Goal: Task Accomplishment & Management: Use online tool/utility

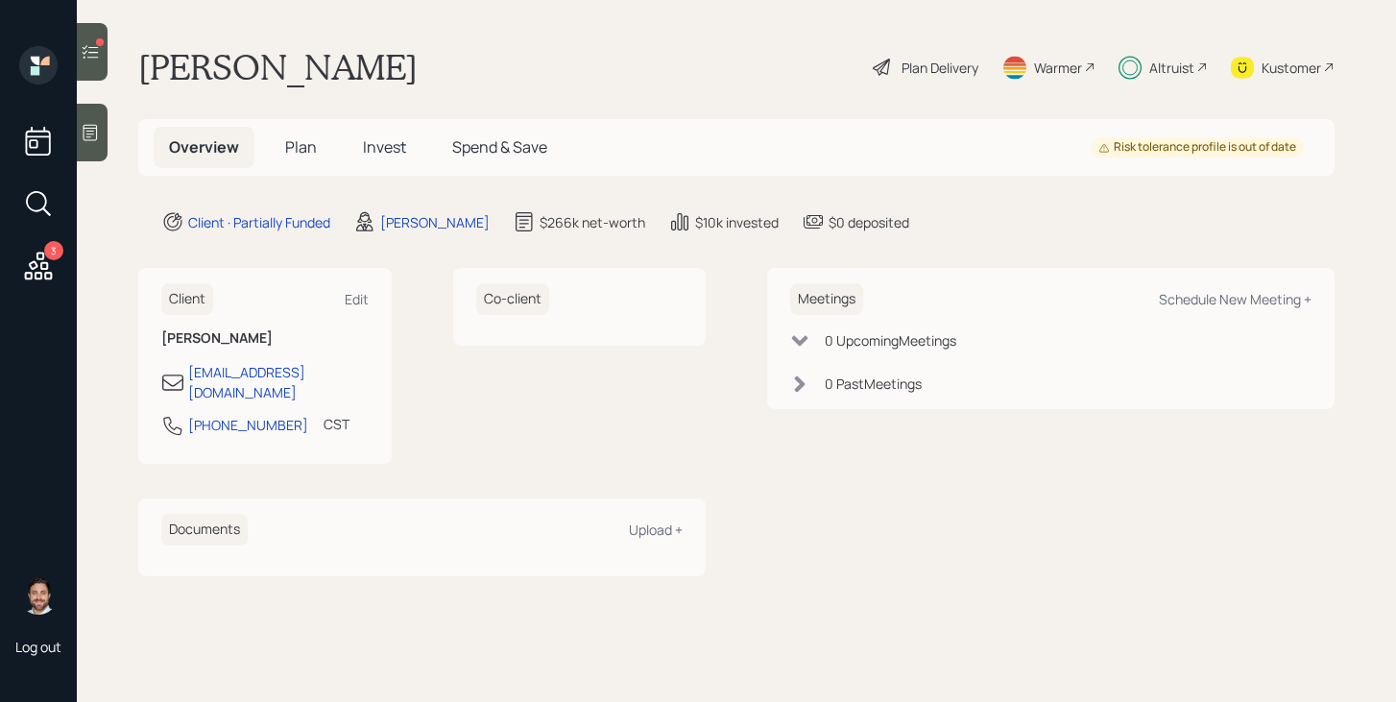
click at [94, 51] on icon at bounding box center [90, 51] width 19 height 19
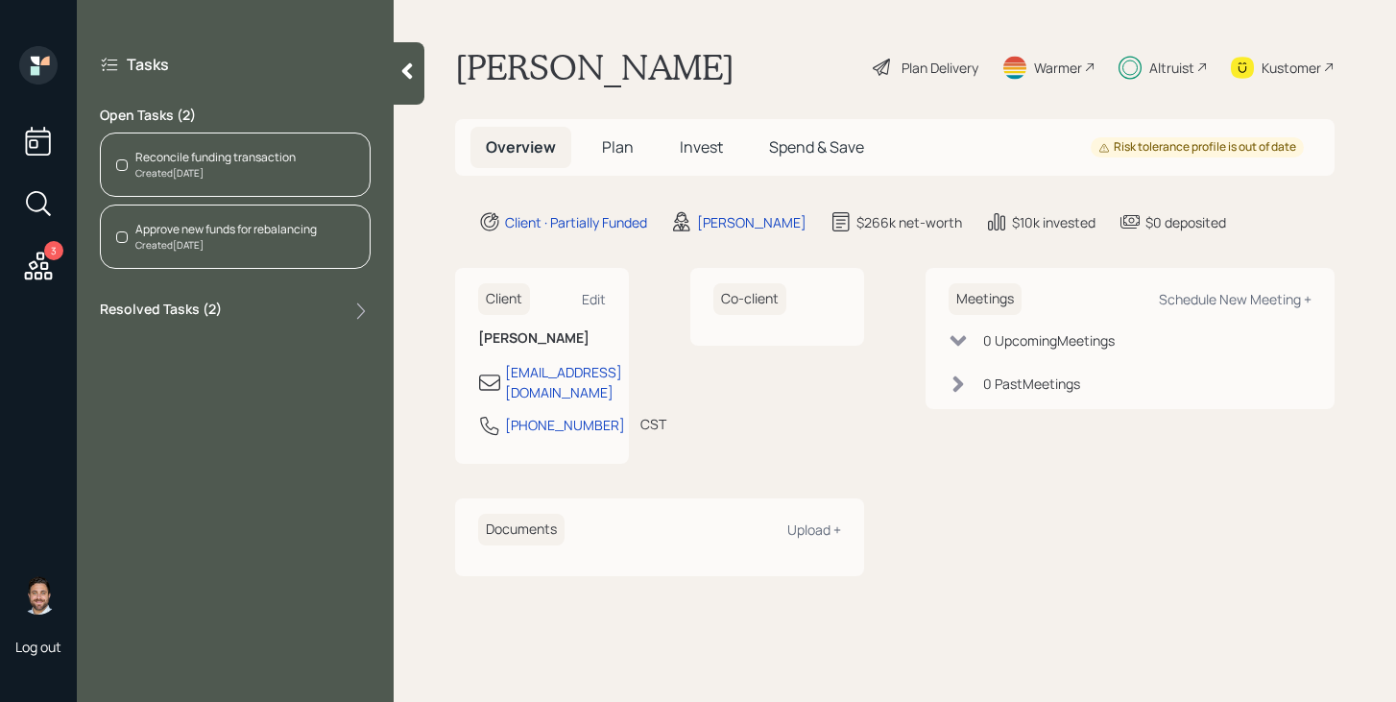
click at [180, 170] on div "Created [DATE]" at bounding box center [215, 173] width 160 height 14
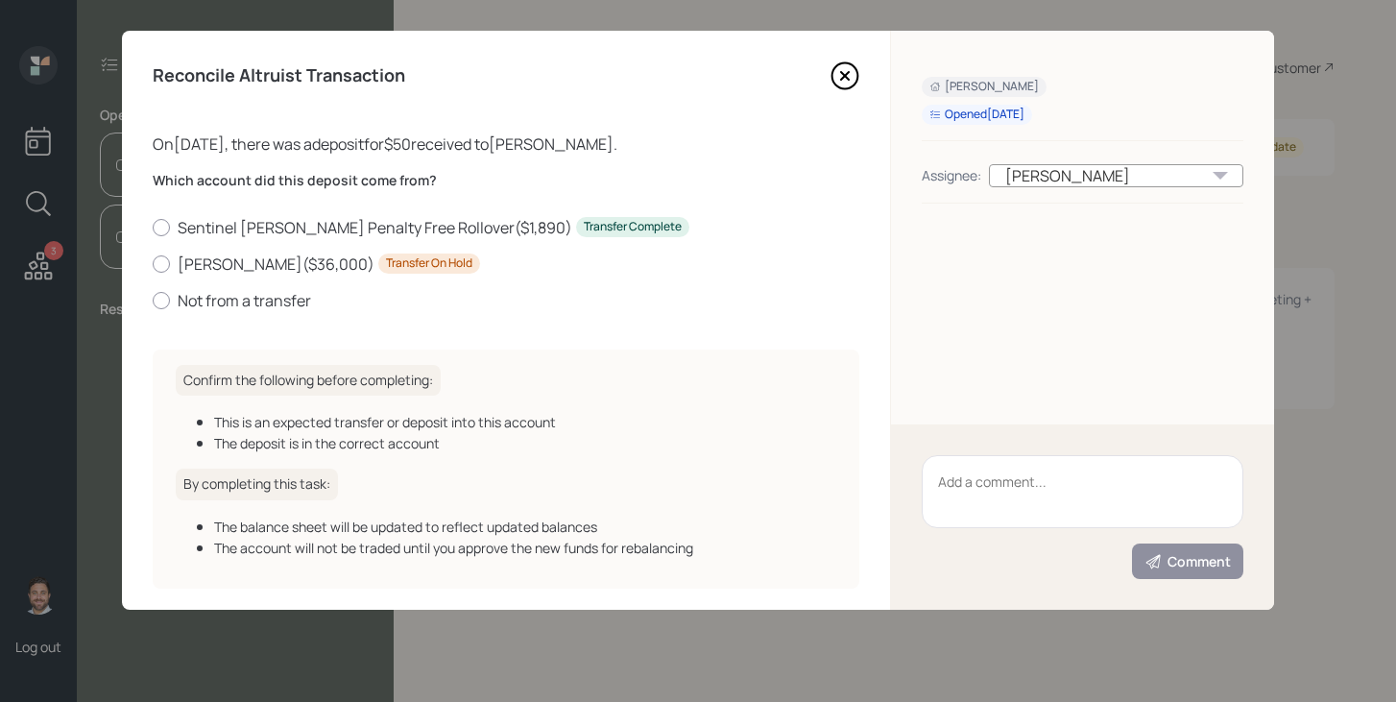
scroll to position [77, 0]
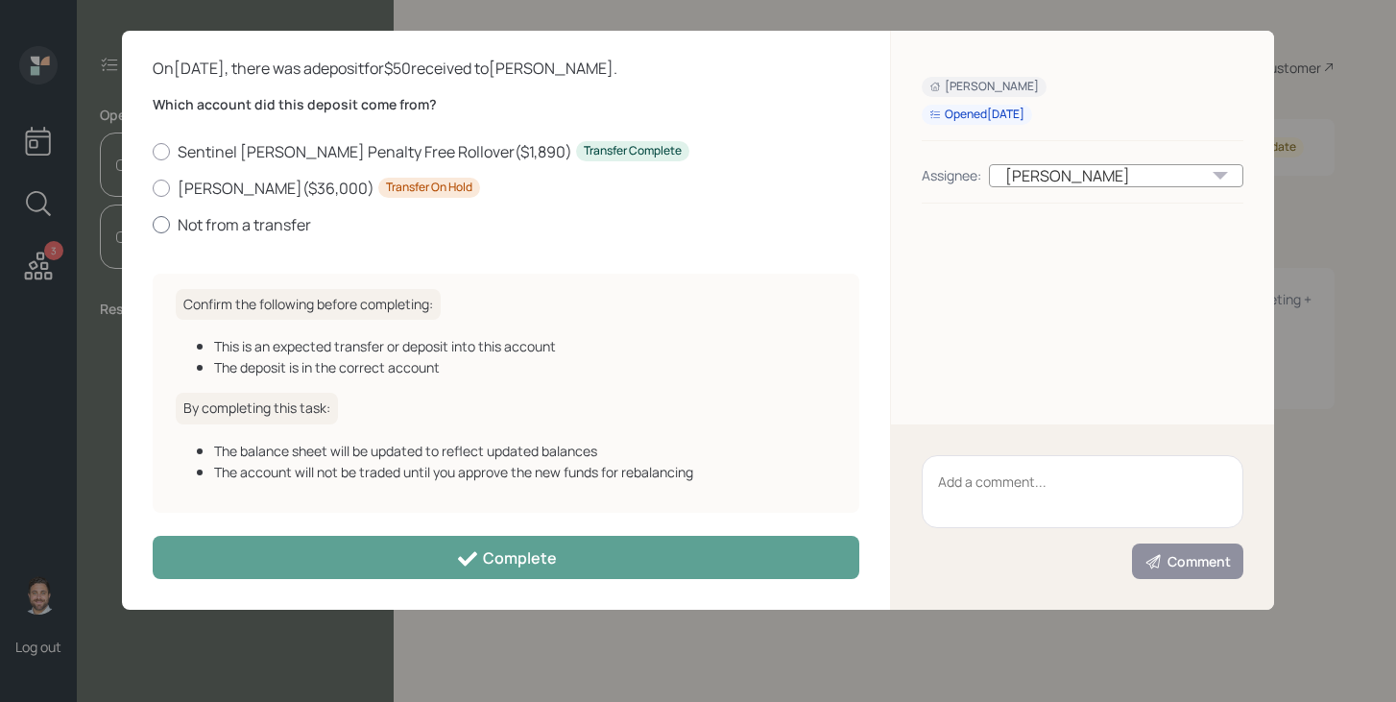
click at [217, 225] on label "Not from a transfer" at bounding box center [506, 224] width 707 height 21
click at [153, 225] on input "Not from a transfer" at bounding box center [152, 224] width 1 height 1
radio input "true"
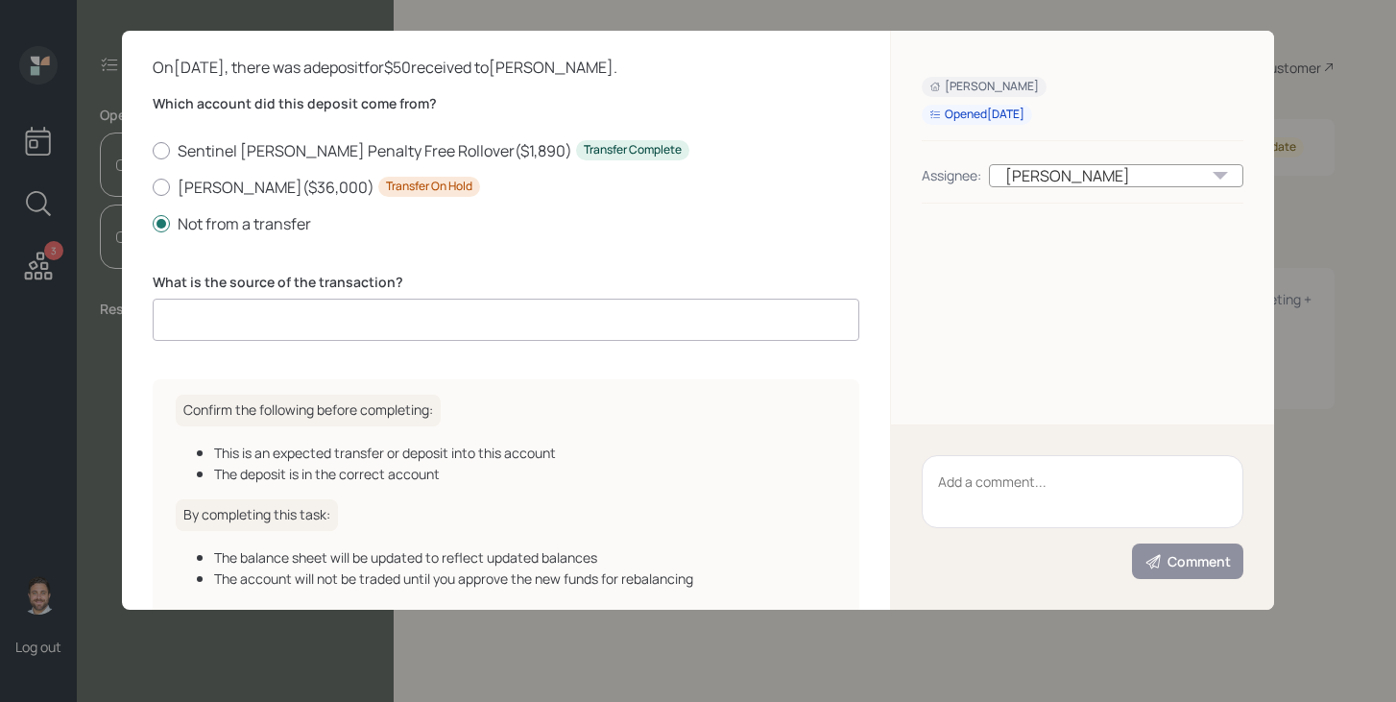
click at [266, 317] on input at bounding box center [506, 320] width 707 height 42
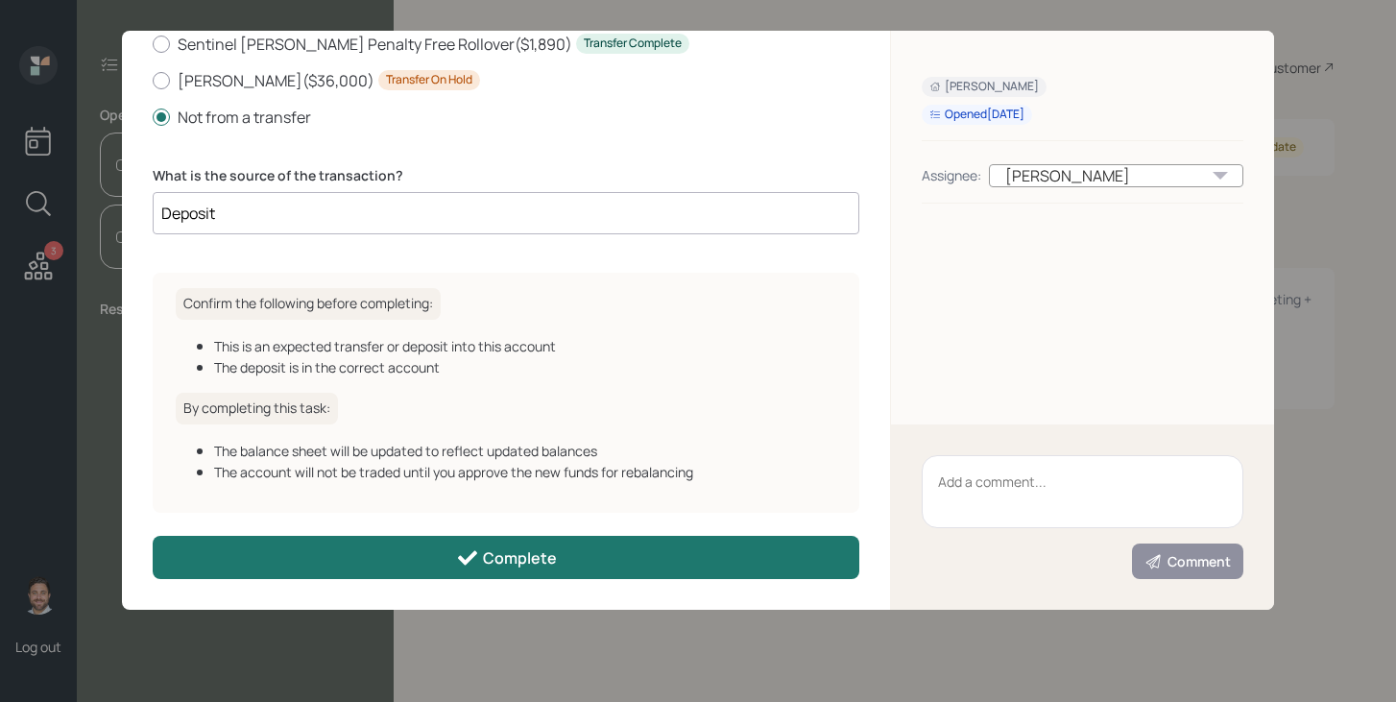
type input "Deposit"
click at [507, 552] on div "Complete" at bounding box center [506, 557] width 101 height 23
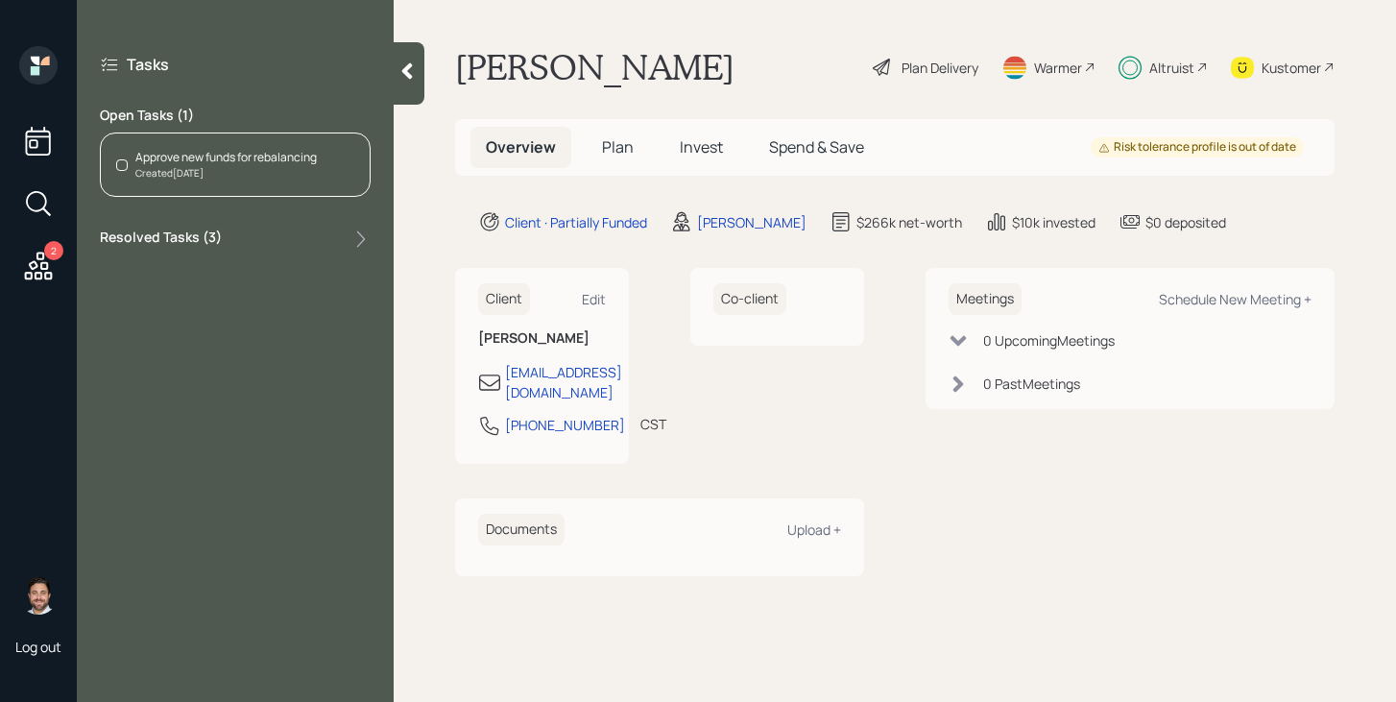
click at [258, 172] on div "Created [DATE]" at bounding box center [225, 173] width 181 height 14
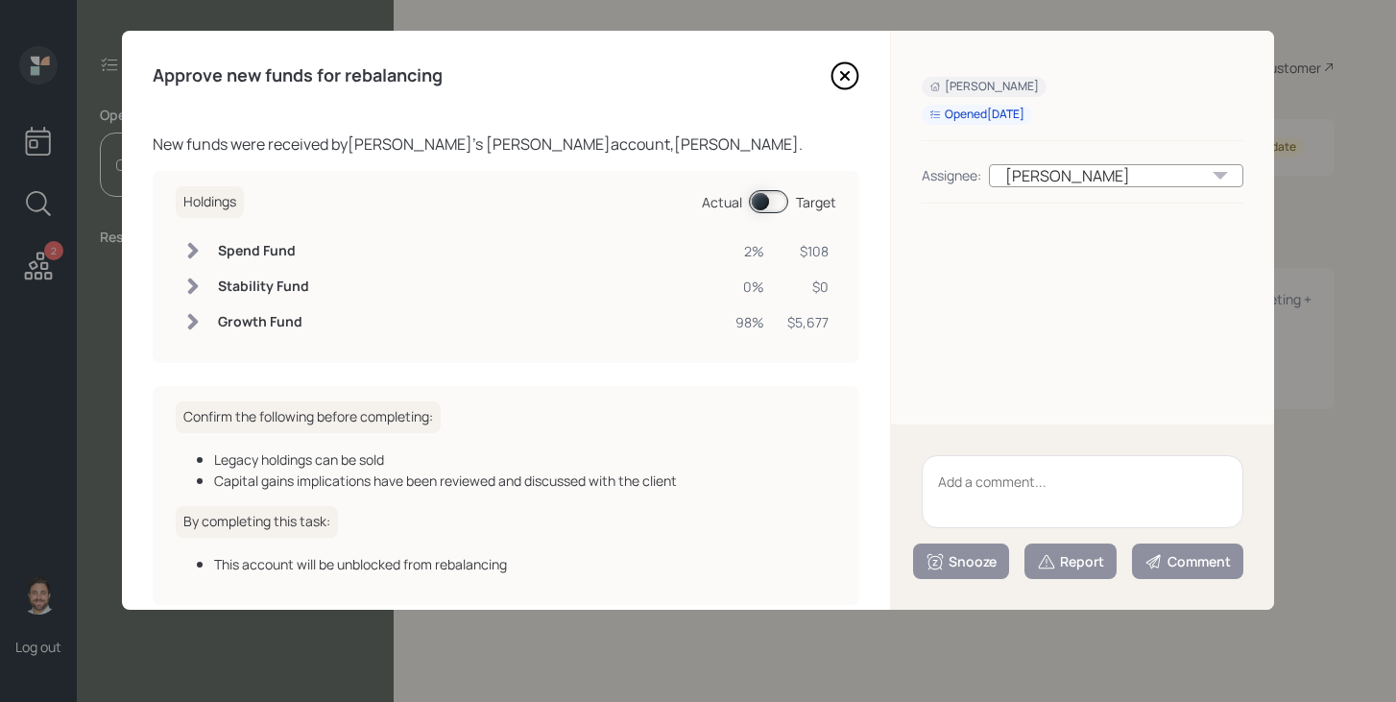
scroll to position [92, 0]
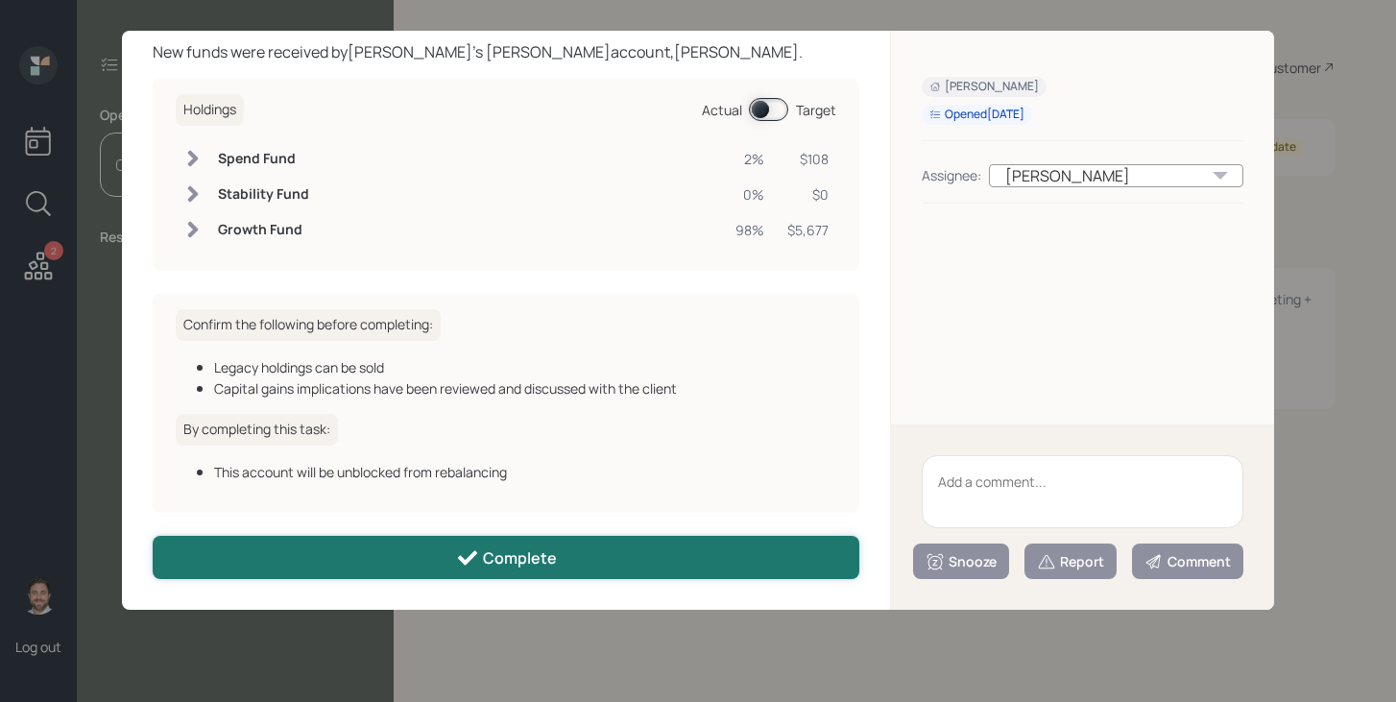
click at [501, 564] on div "Complete" at bounding box center [506, 557] width 101 height 23
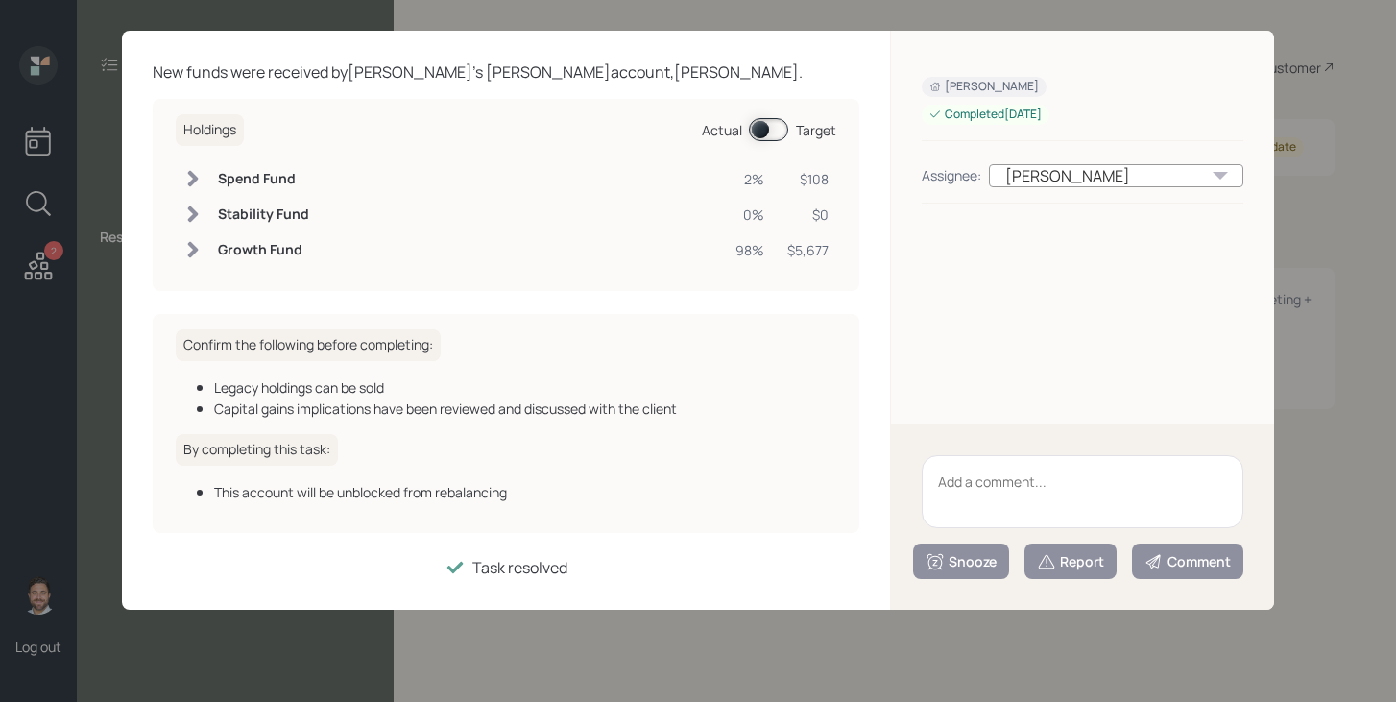
scroll to position [0, 0]
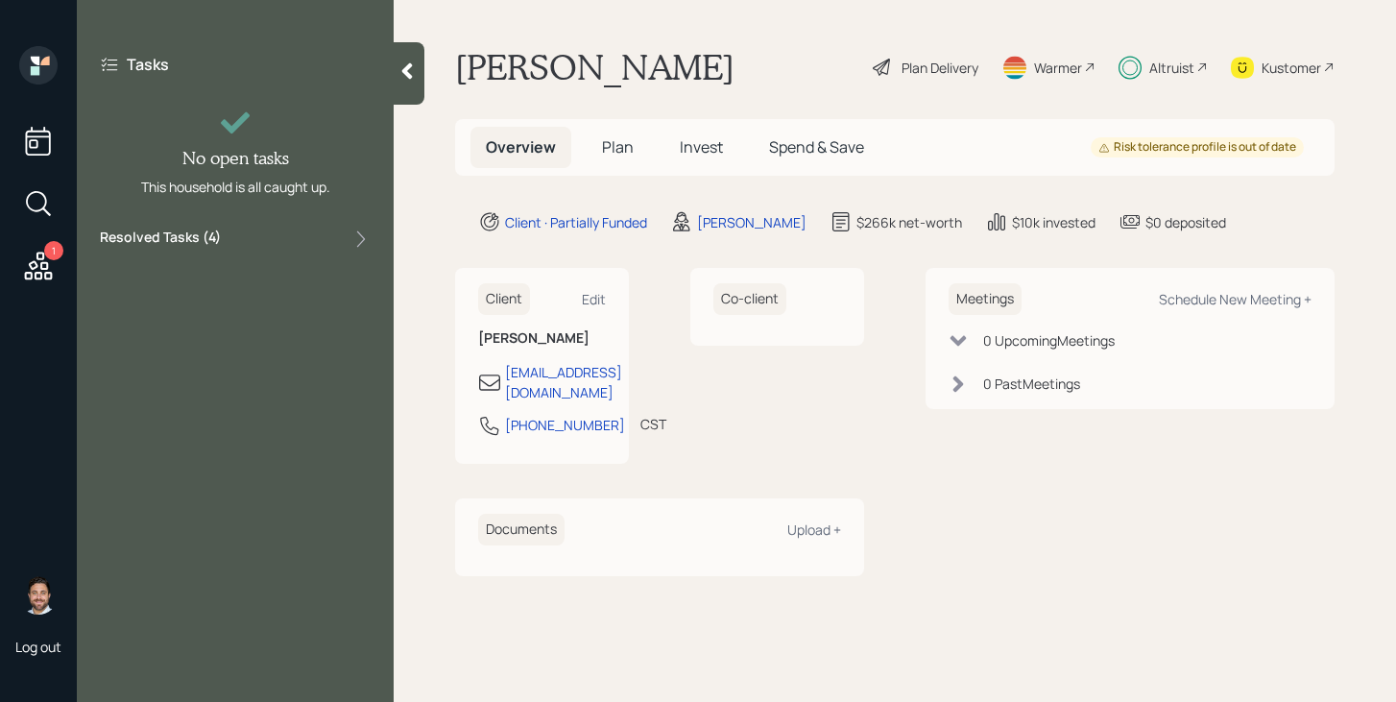
click at [420, 77] on div at bounding box center [409, 73] width 31 height 62
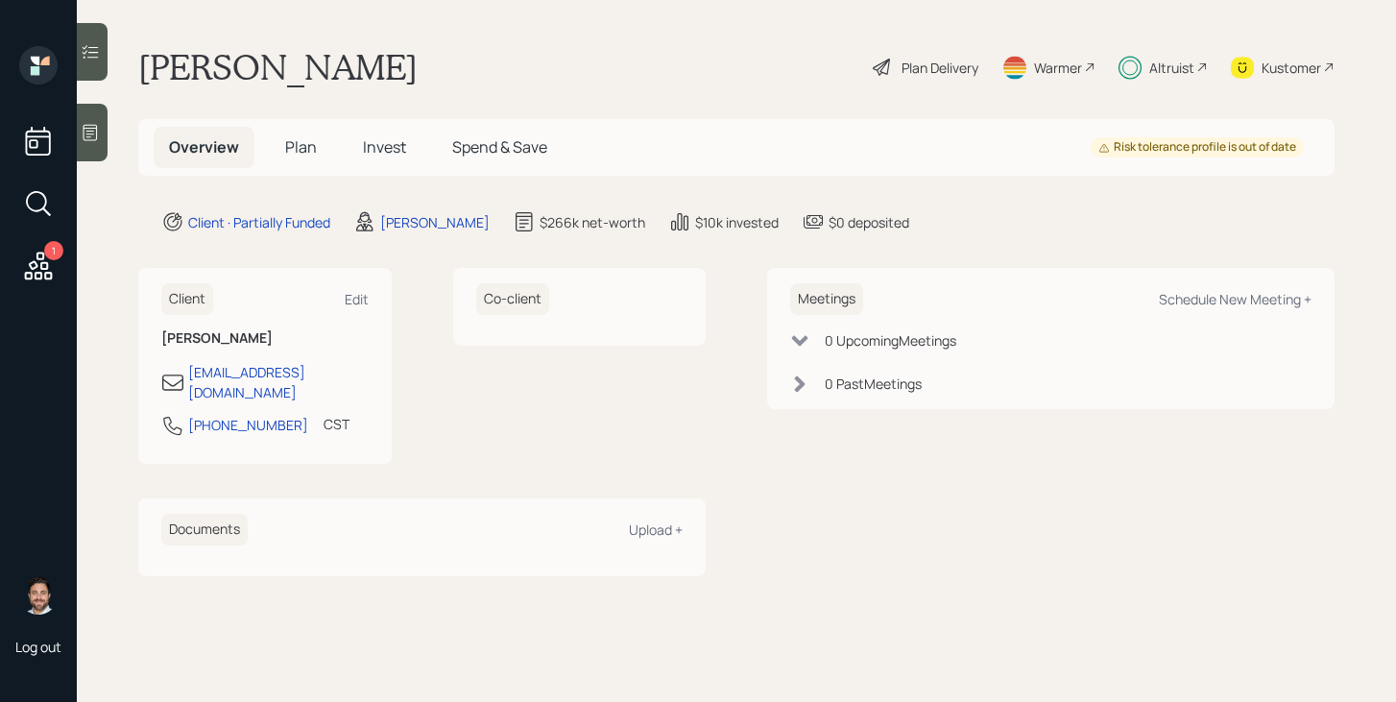
click at [44, 255] on icon at bounding box center [38, 266] width 35 height 35
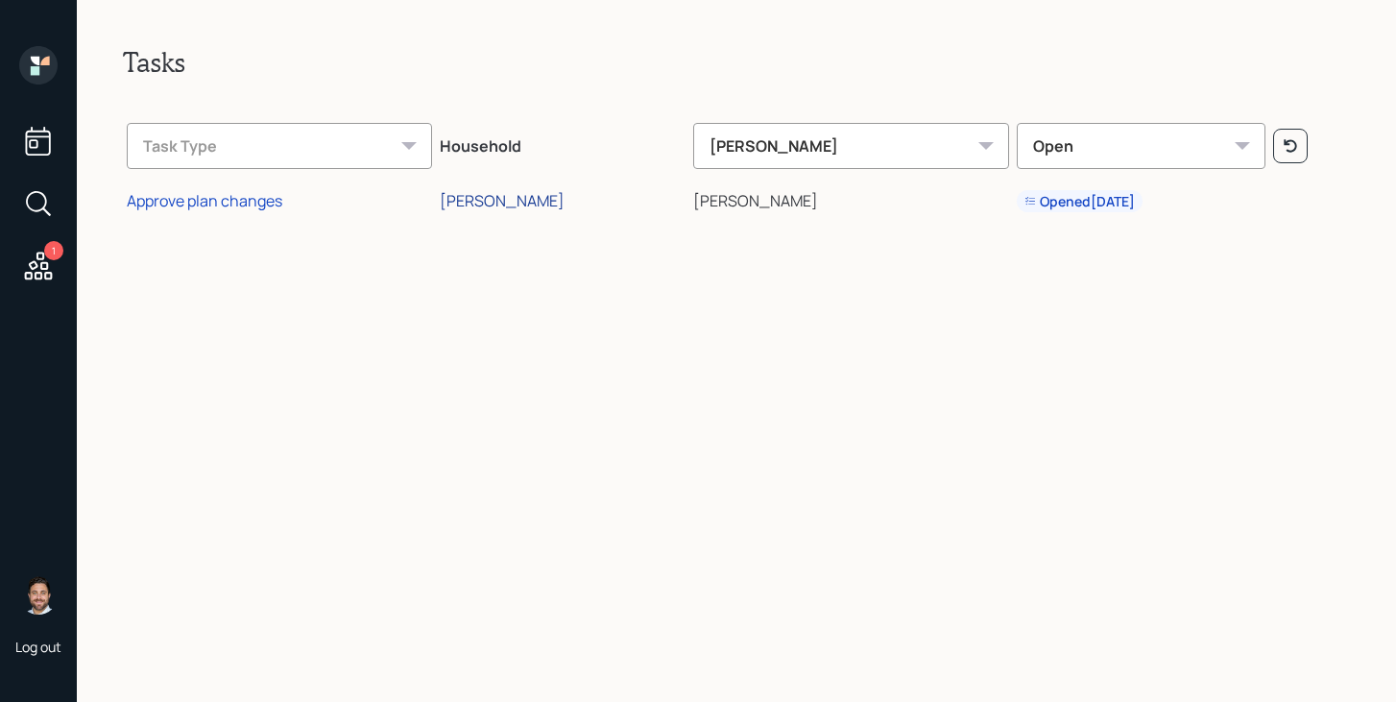
click at [522, 195] on div "[PERSON_NAME]" at bounding box center [502, 200] width 125 height 21
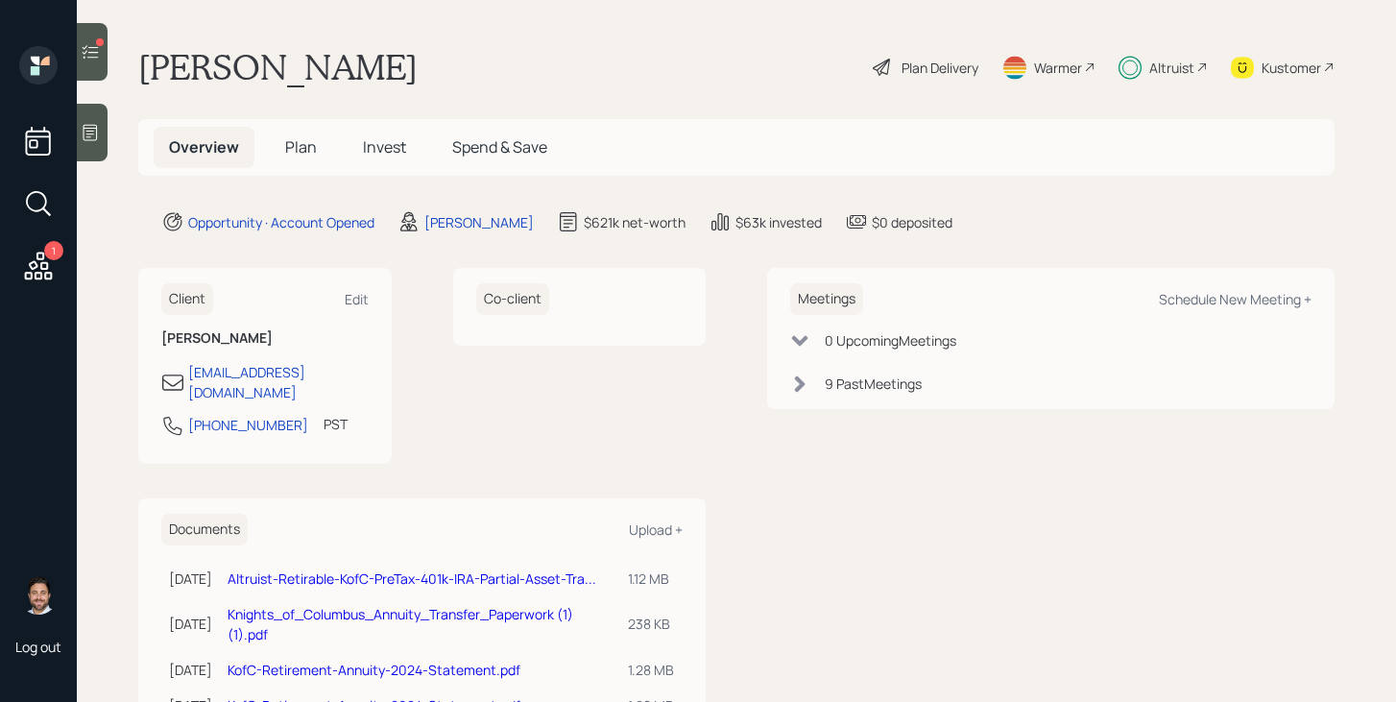
click at [108, 65] on div at bounding box center [92, 52] width 31 height 58
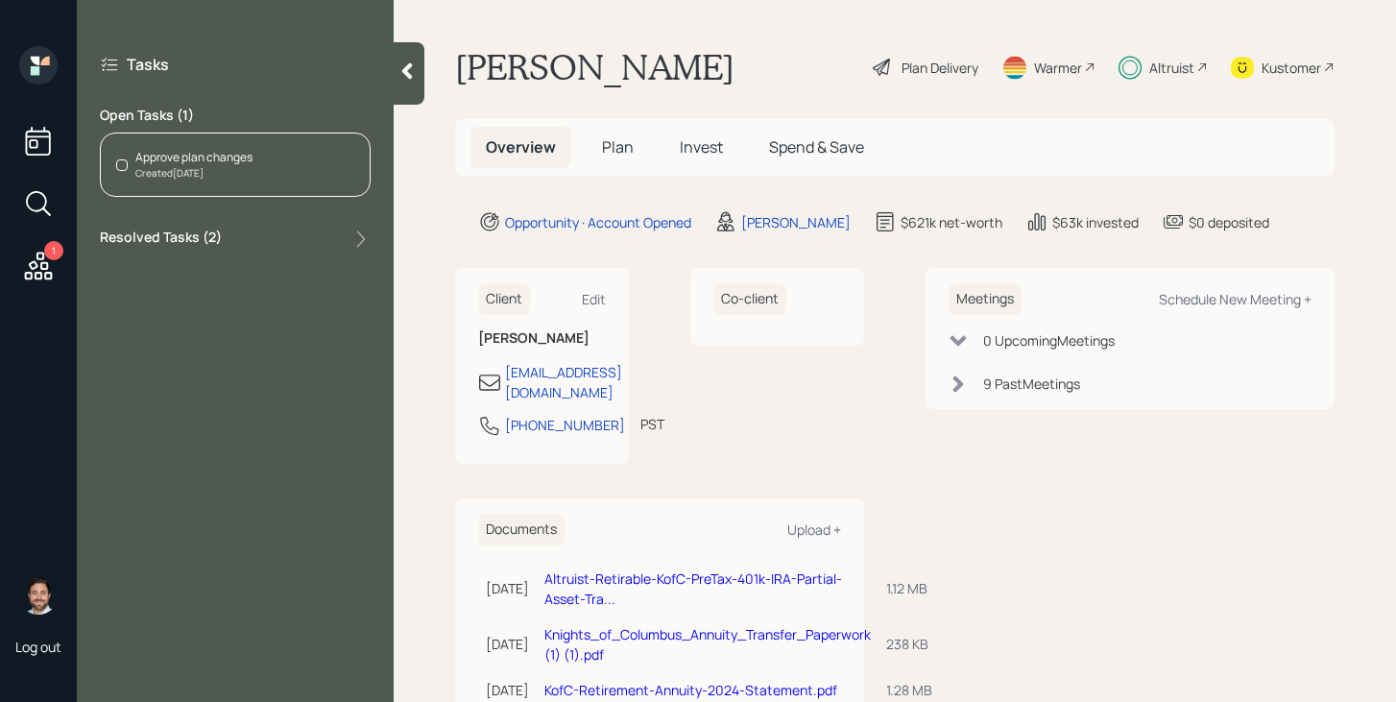
click at [236, 178] on div "Created [DATE]" at bounding box center [193, 173] width 117 height 14
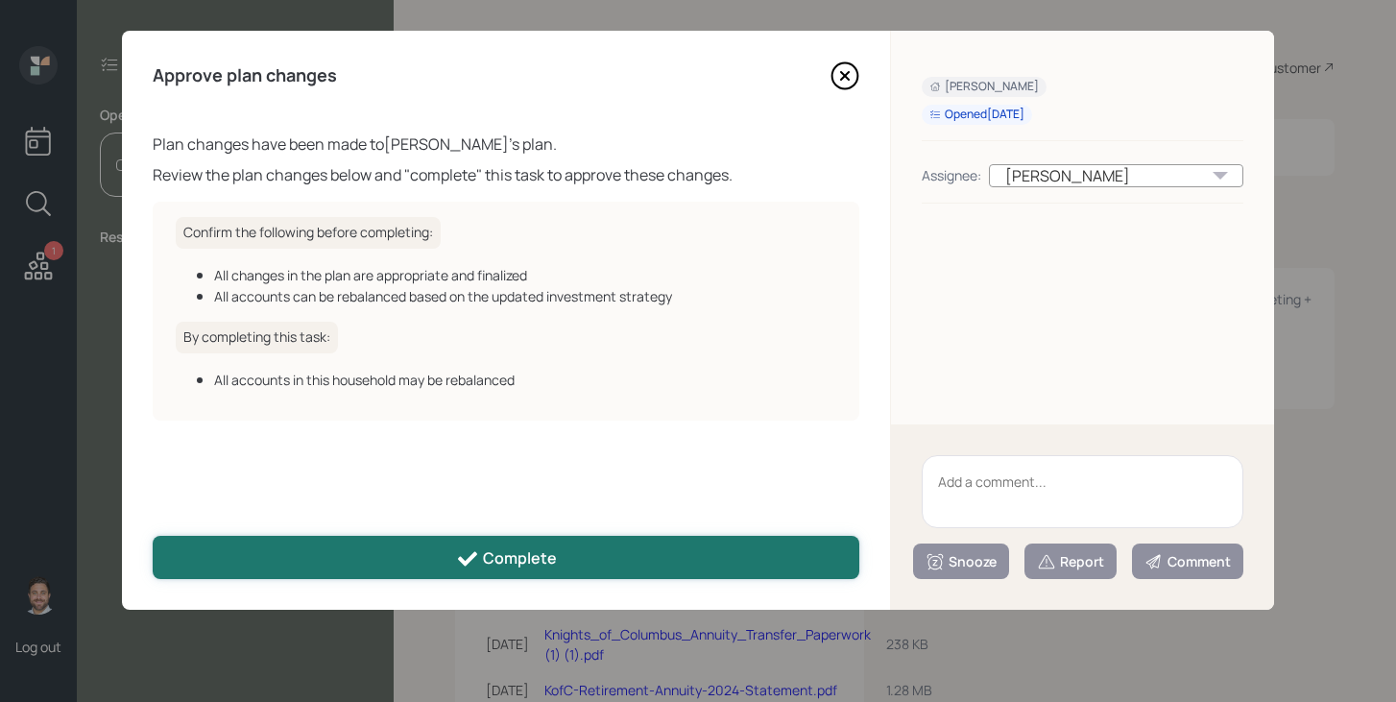
click at [618, 560] on button "Complete" at bounding box center [506, 557] width 707 height 43
